Goal: Check status: Check status

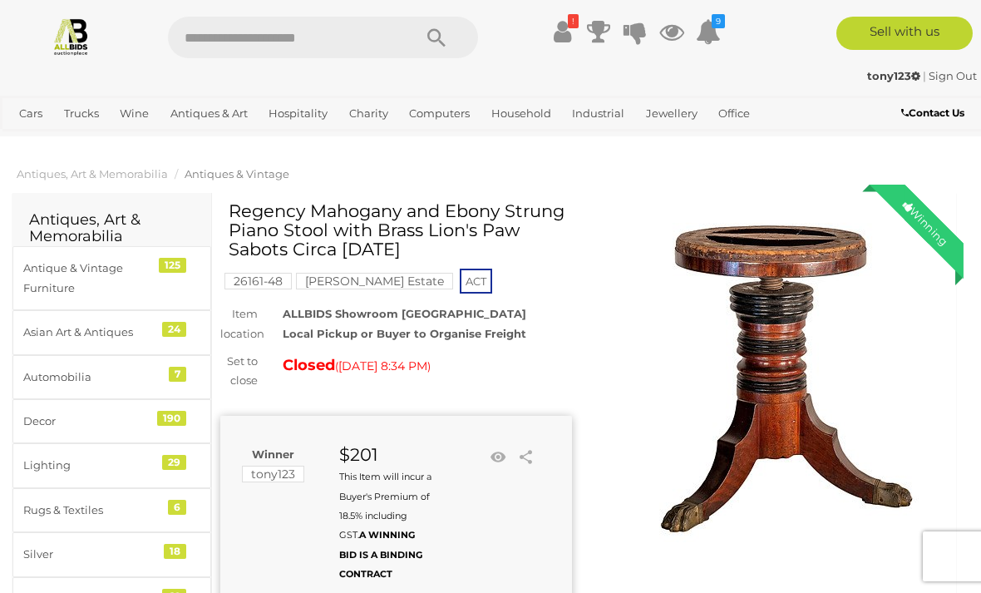
click at [575, 27] on icon "!" at bounding box center [573, 21] width 11 height 14
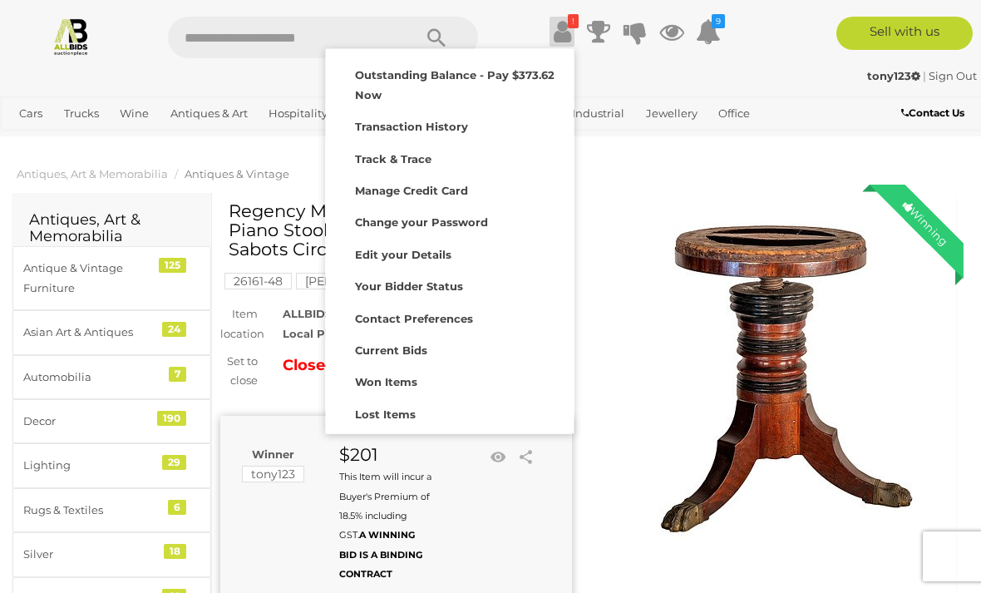
click at [400, 377] on strong "Won Items" at bounding box center [386, 381] width 62 height 13
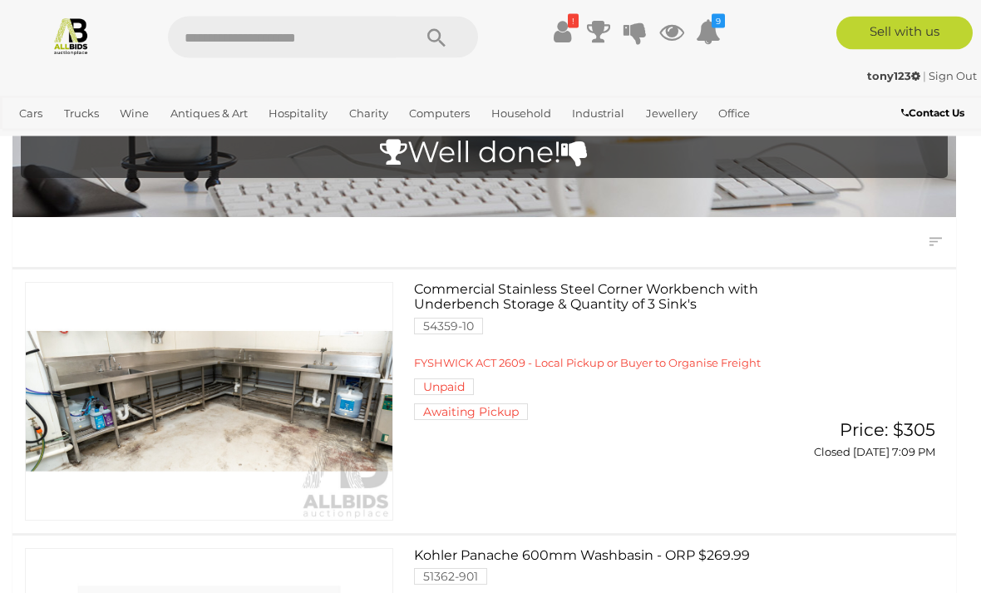
scroll to position [134, 0]
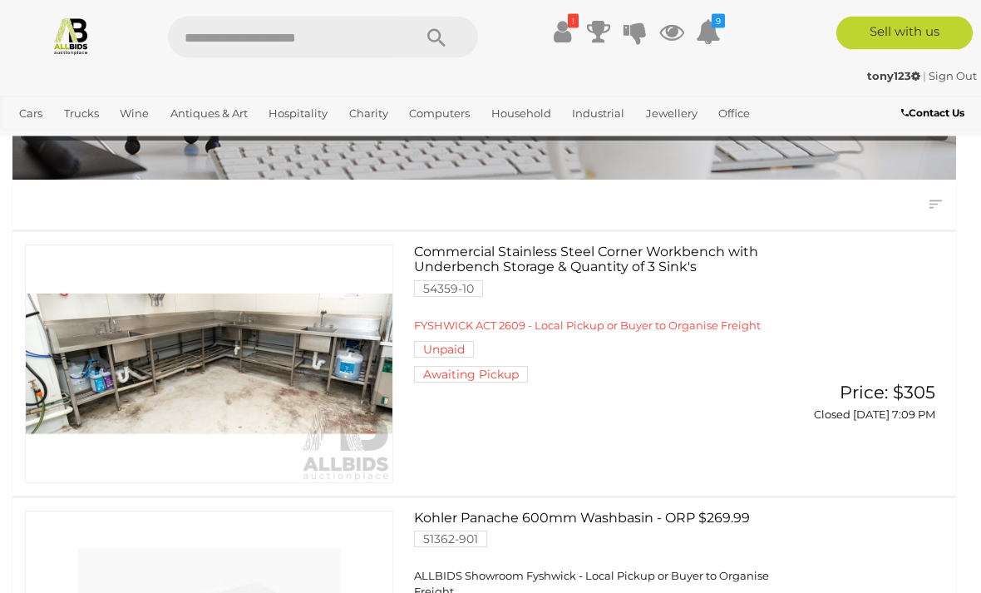
click at [390, 367] on link at bounding box center [209, 364] width 368 height 238
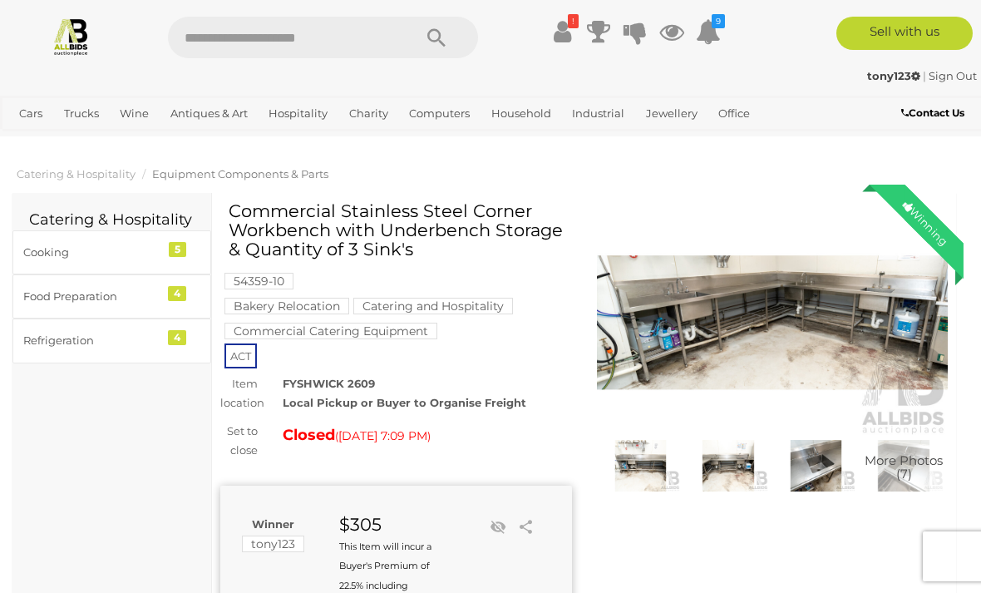
click at [692, 339] on img at bounding box center [773, 322] width 352 height 226
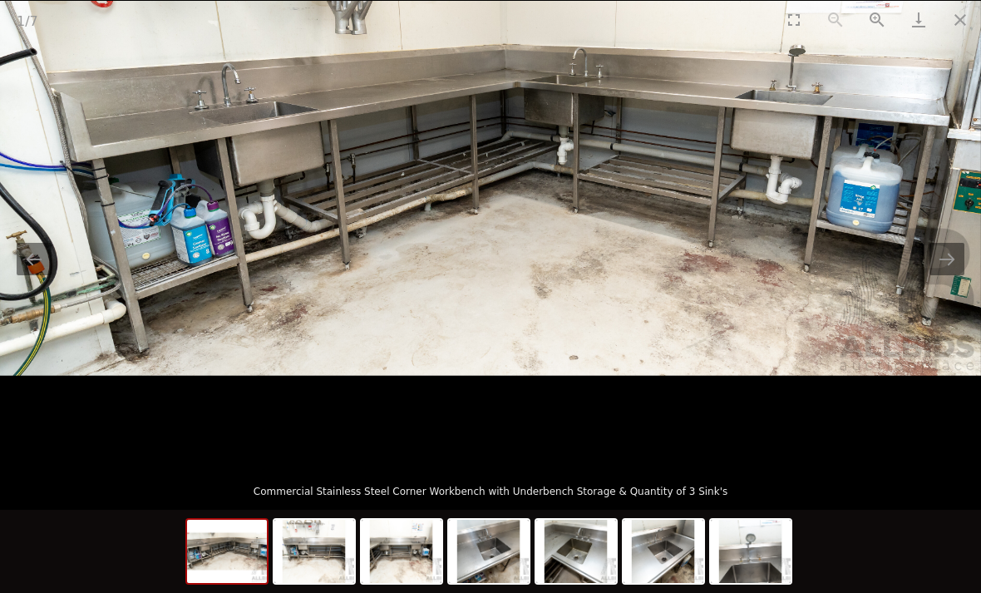
click at [627, 383] on picture at bounding box center [490, 188] width 981 height 424
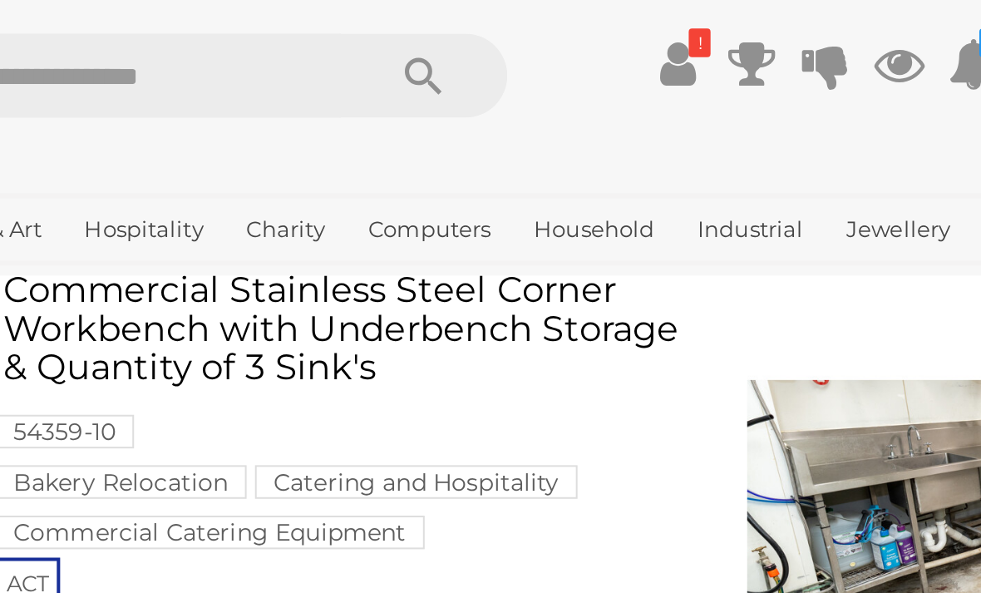
scroll to position [67, 0]
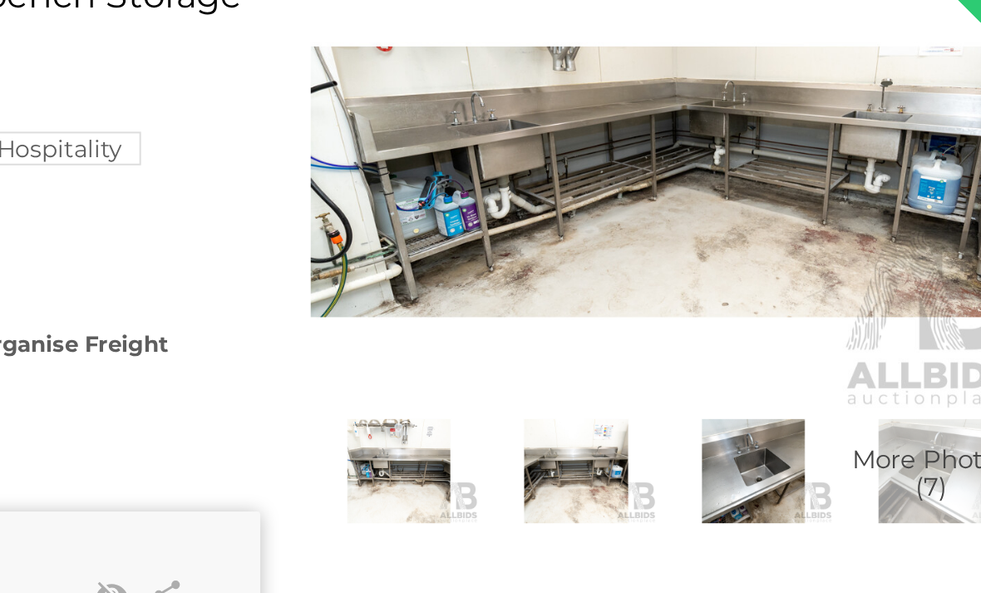
click at [601, 372] on img at bounding box center [641, 398] width 80 height 52
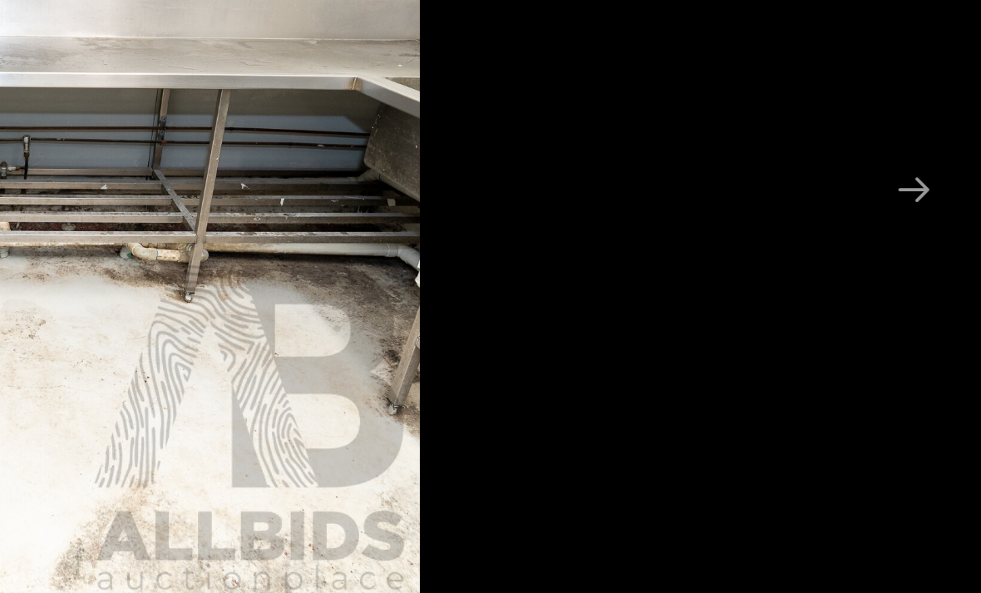
click at [929, 243] on button "Next slide" at bounding box center [946, 259] width 35 height 32
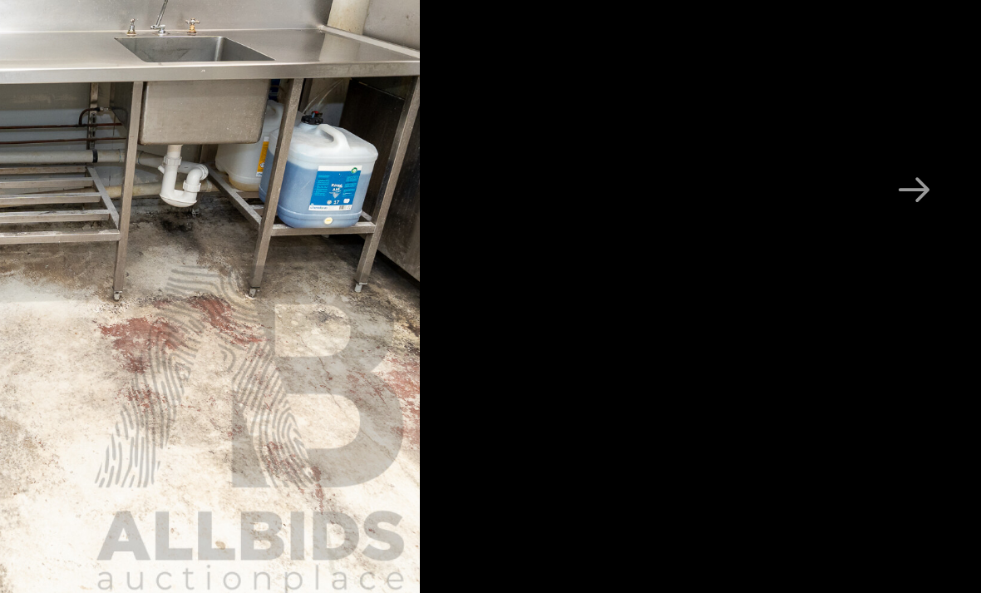
click at [929, 243] on button "Next slide" at bounding box center [946, 259] width 35 height 32
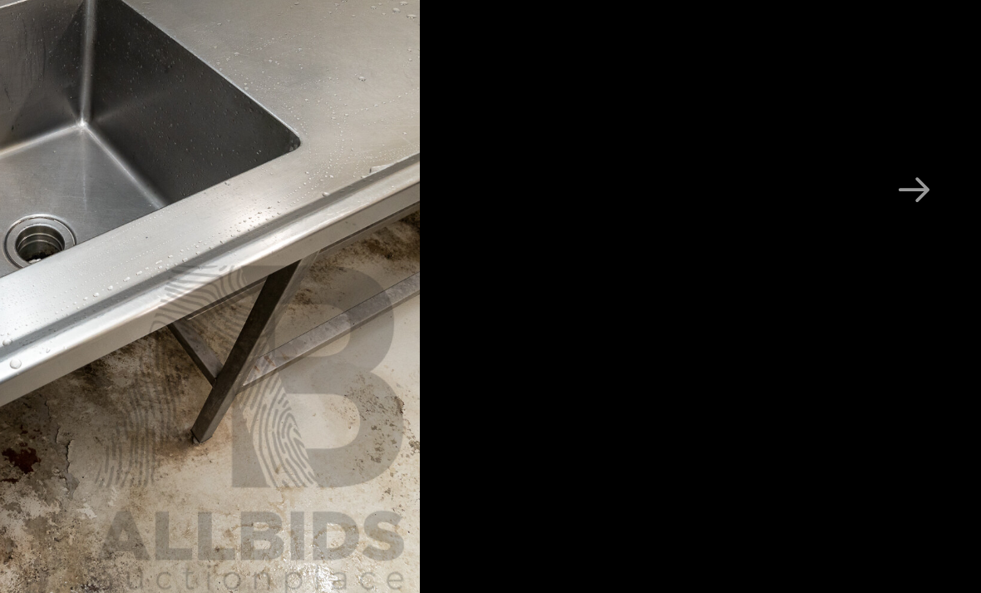
click at [929, 243] on button "Next slide" at bounding box center [946, 259] width 35 height 32
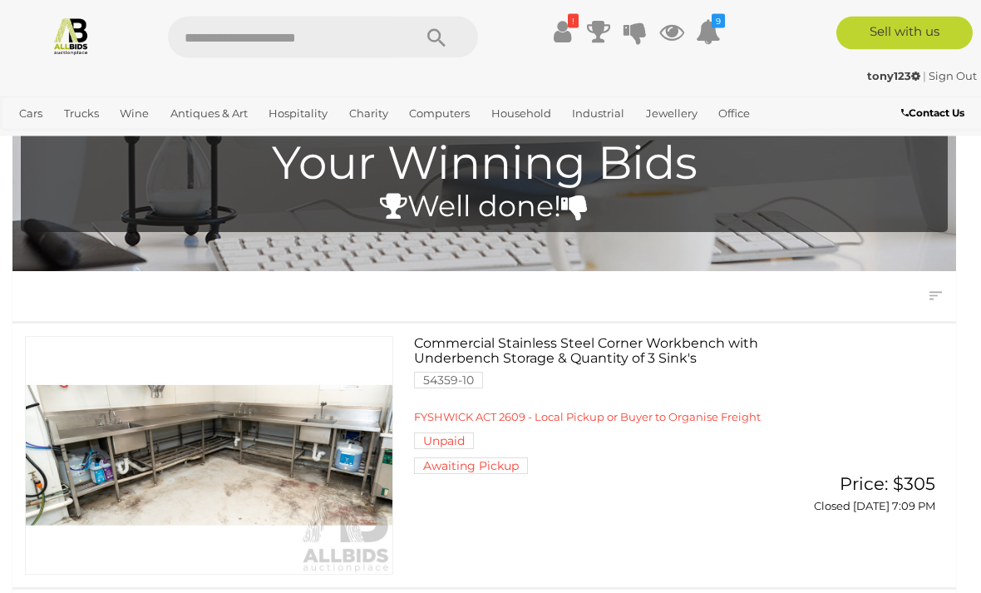
scroll to position [17, 0]
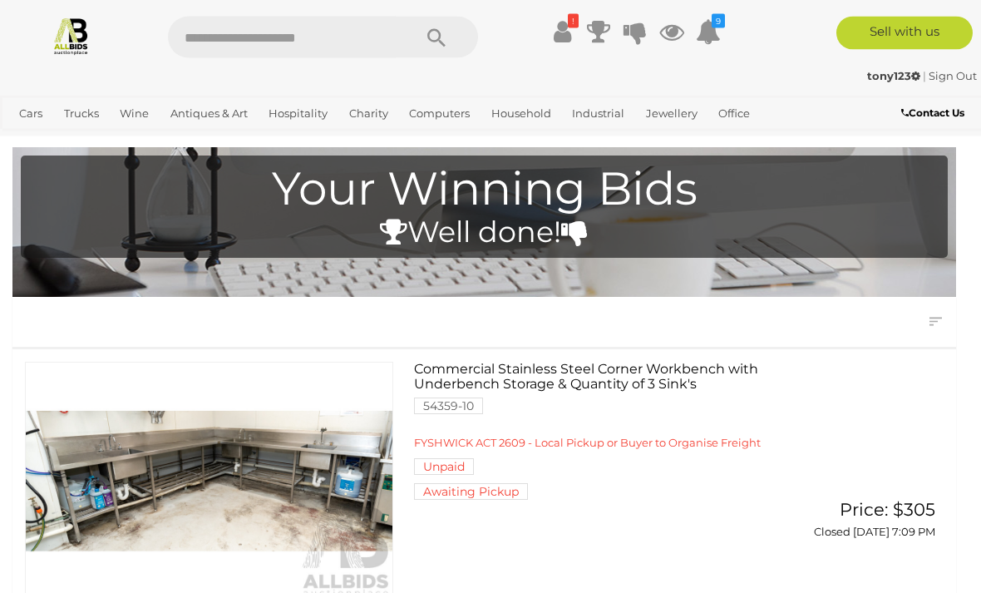
click at [436, 450] on span "FYSHWICK ACT 2609 - Local Pickup or Buyer to Organise Freight" at bounding box center [587, 442] width 347 height 13
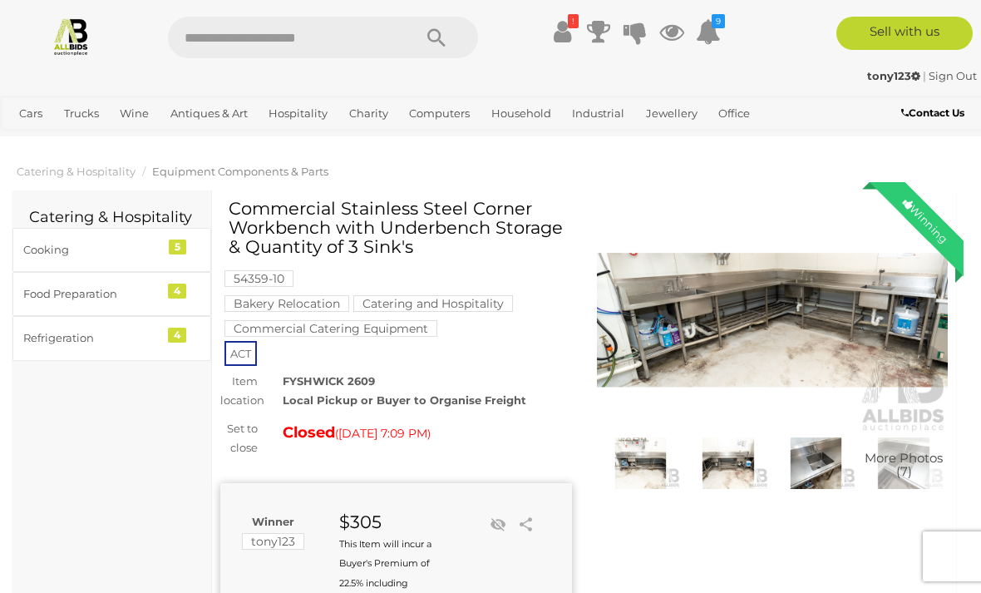
scroll to position [4, 0]
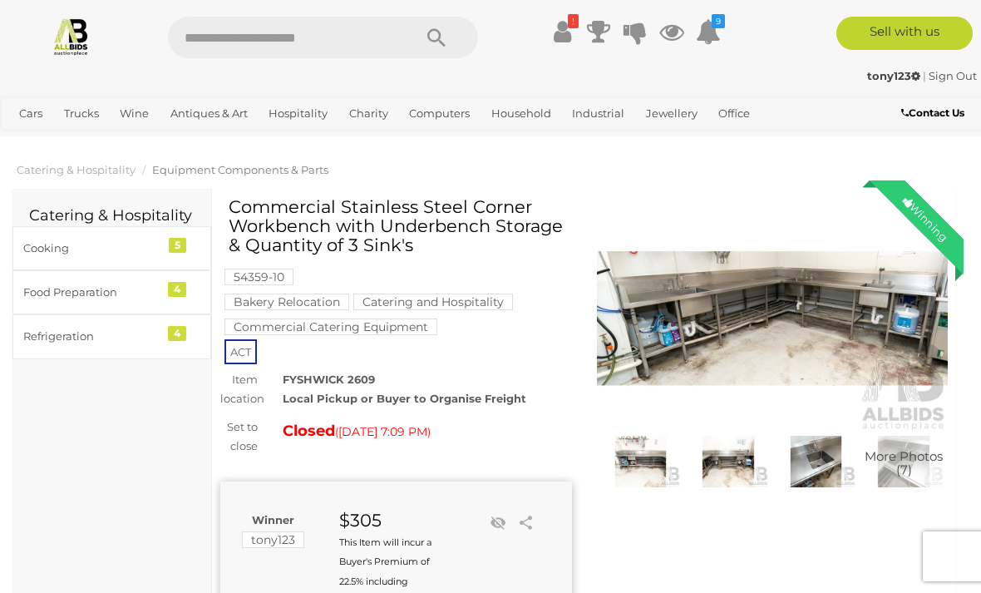
click at [678, 337] on img at bounding box center [773, 318] width 352 height 226
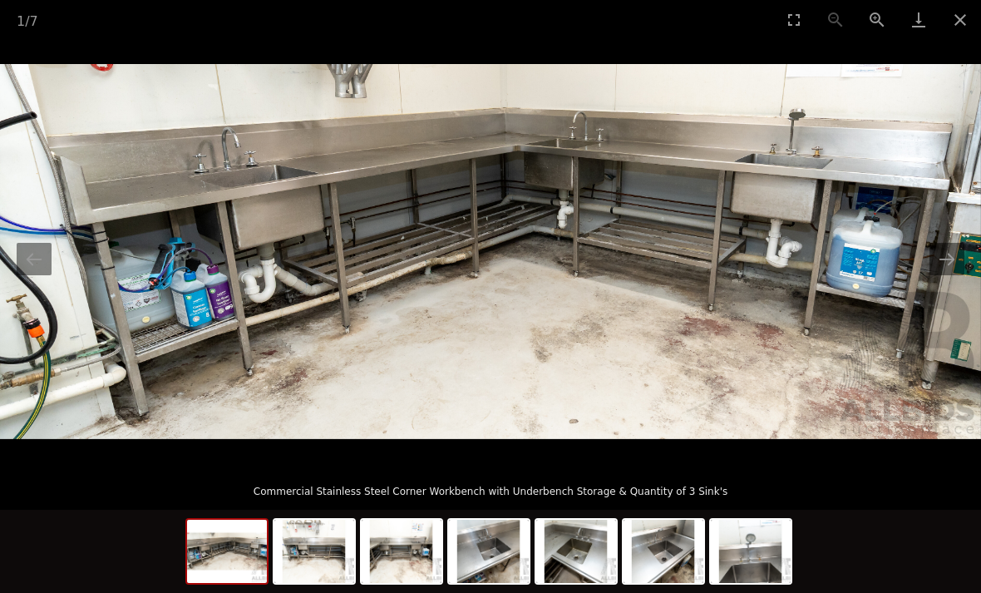
scroll to position [241, 0]
click at [977, 20] on button "Close gallery" at bounding box center [960, 19] width 42 height 39
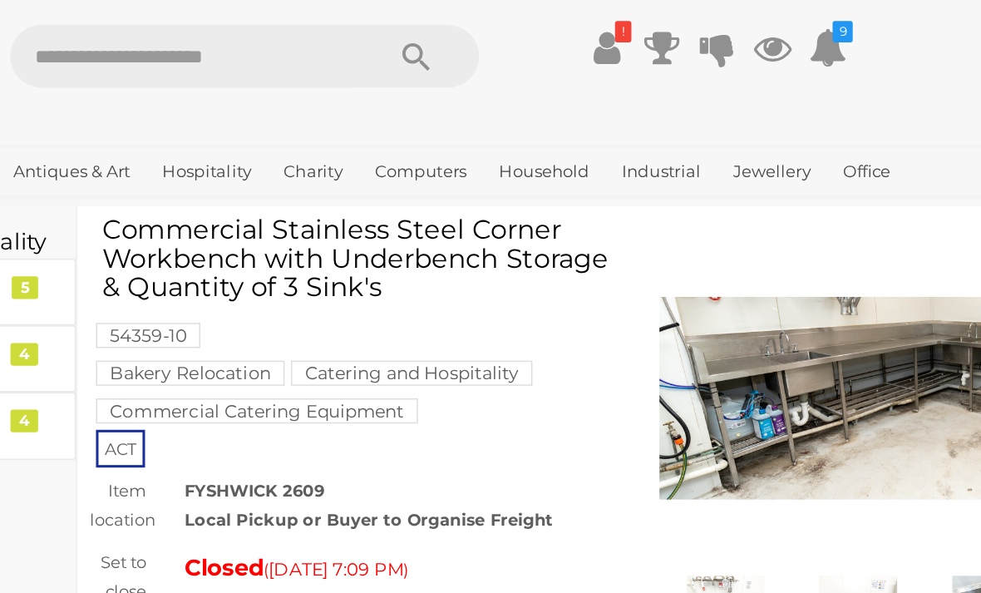
scroll to position [42, 0]
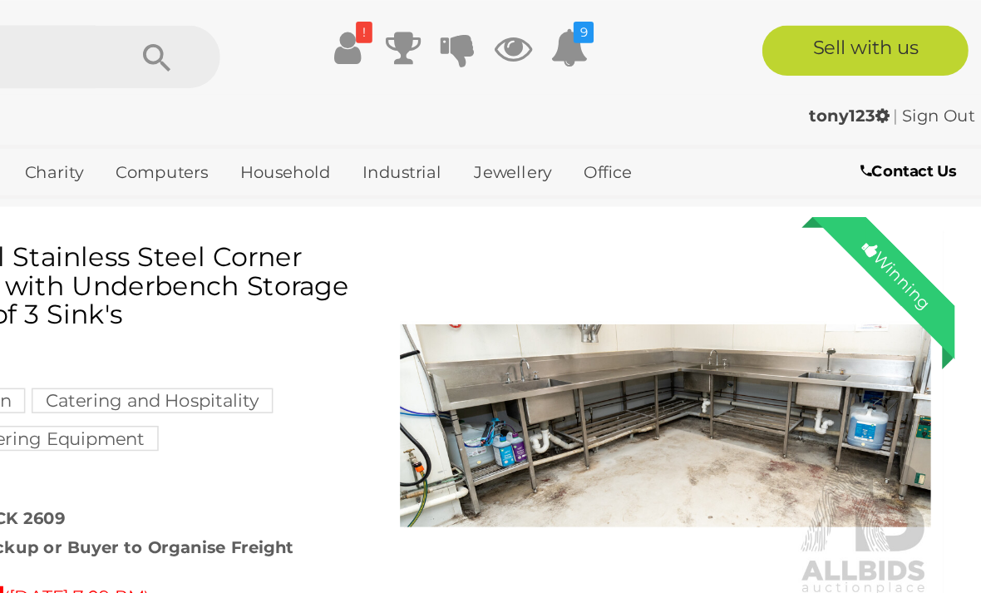
click at [597, 280] on img at bounding box center [773, 281] width 352 height 226
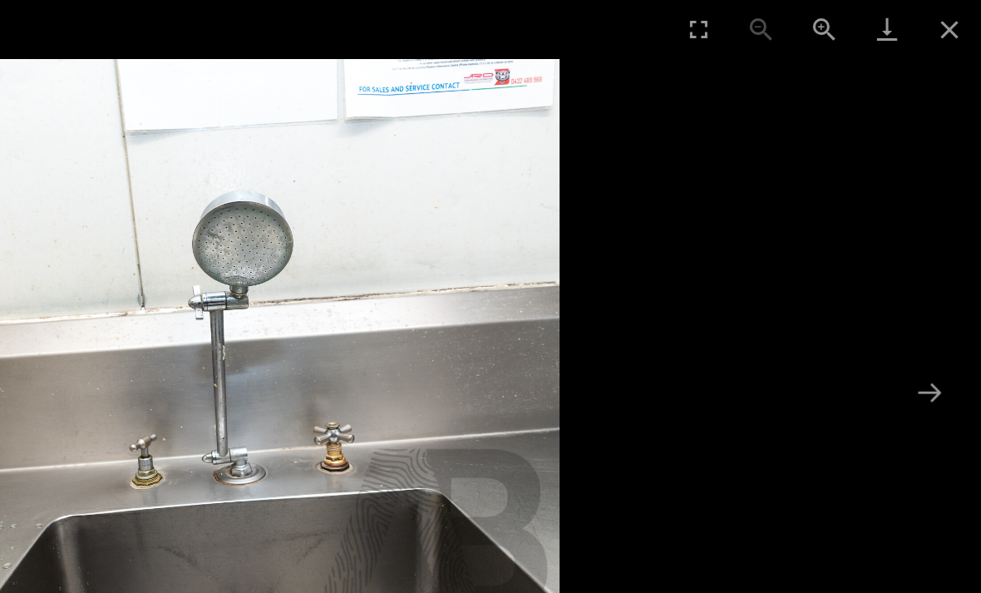
scroll to position [42, 0]
click at [939, 23] on button "Close gallery" at bounding box center [960, 19] width 42 height 39
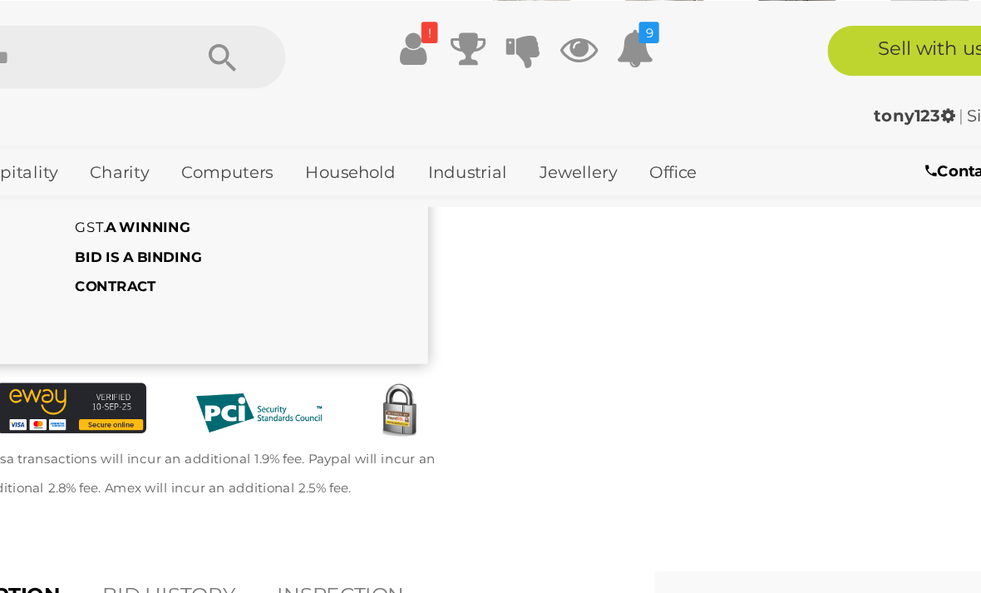
scroll to position [113, 0]
